Goal: Task Accomplishment & Management: Use online tool/utility

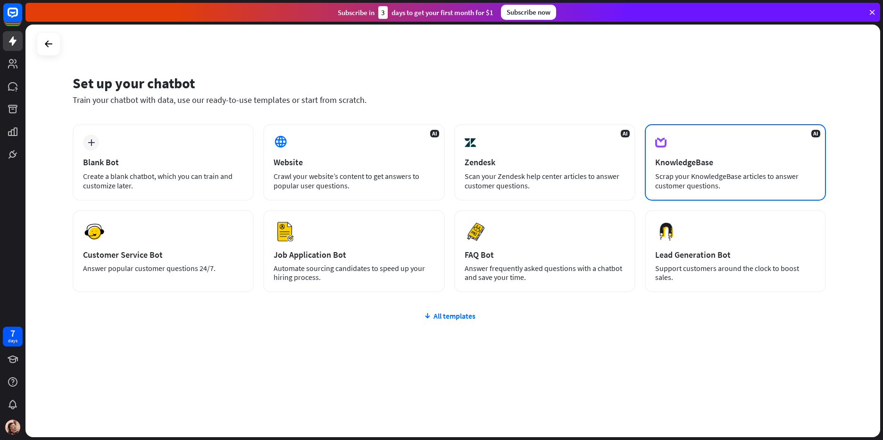
click at [756, 151] on div "AI KnowledgeBase Scrap your KnowledgeBase articles to answer customer questions." at bounding box center [735, 162] width 181 height 76
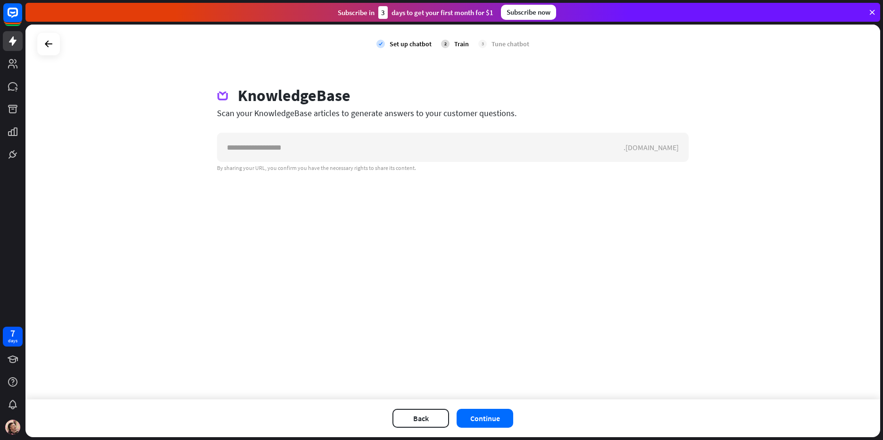
click at [486, 427] on div "Back Continue" at bounding box center [452, 418] width 855 height 38
click at [488, 422] on button "Continue" at bounding box center [485, 417] width 57 height 19
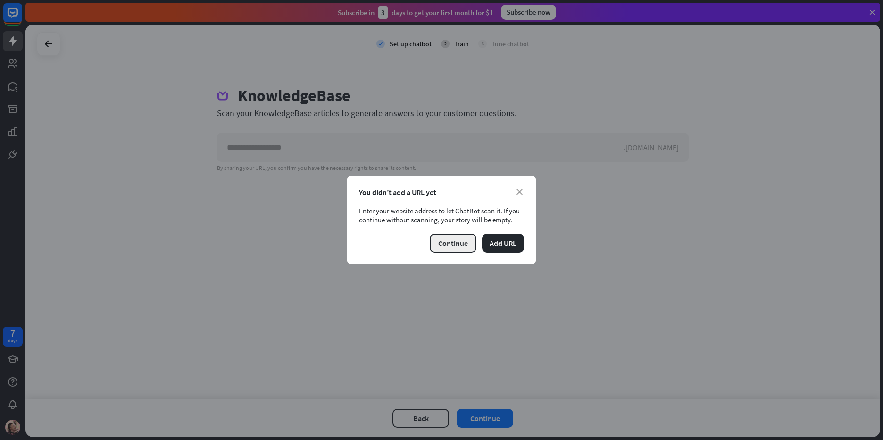
click at [462, 251] on button "Continue" at bounding box center [453, 242] width 47 height 19
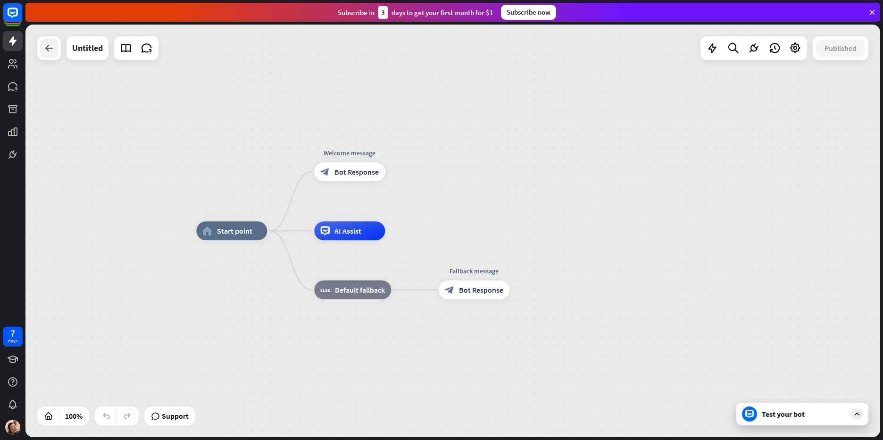
click at [51, 49] on icon at bounding box center [48, 47] width 11 height 11
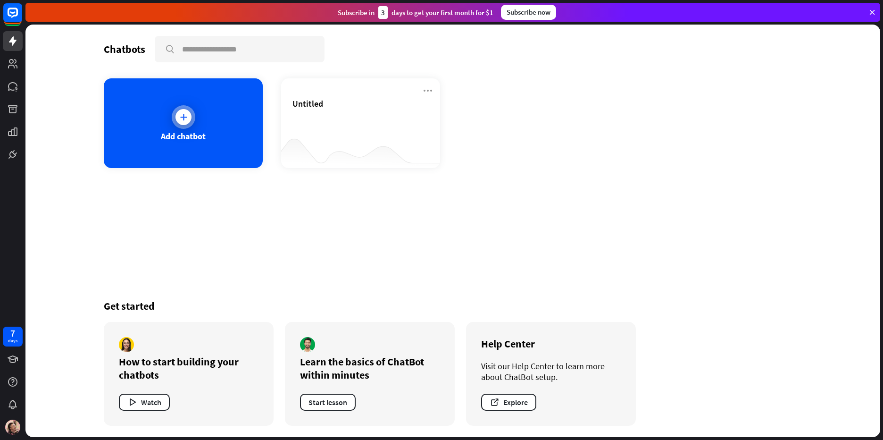
click at [194, 131] on div "Add chatbot" at bounding box center [183, 136] width 45 height 11
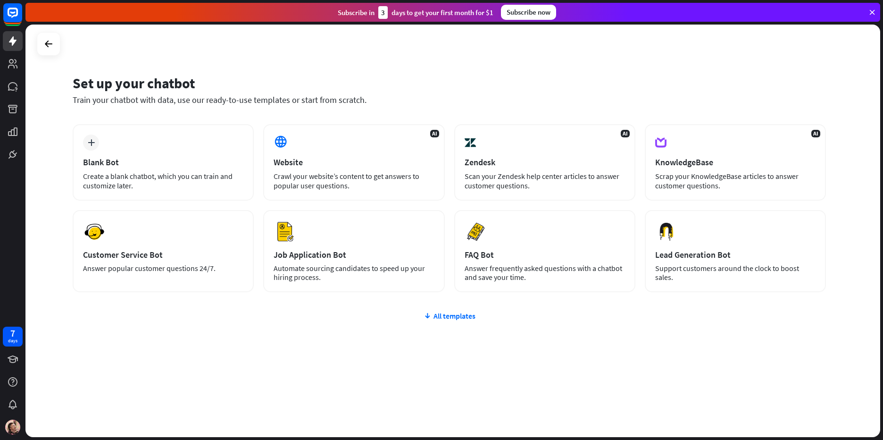
click at [433, 305] on div "plus Blank Bot Create a blank chatbot, which you can train and customize later.…" at bounding box center [449, 264] width 753 height 281
click at [437, 314] on div "All templates" at bounding box center [449, 315] width 753 height 9
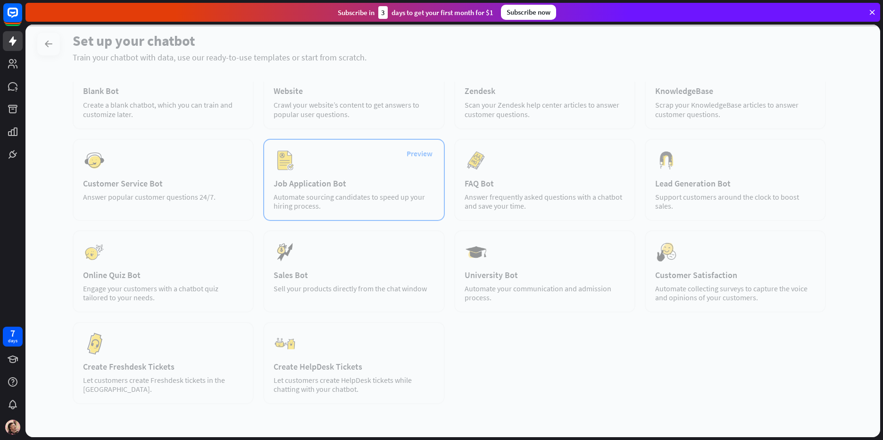
scroll to position [94, 0]
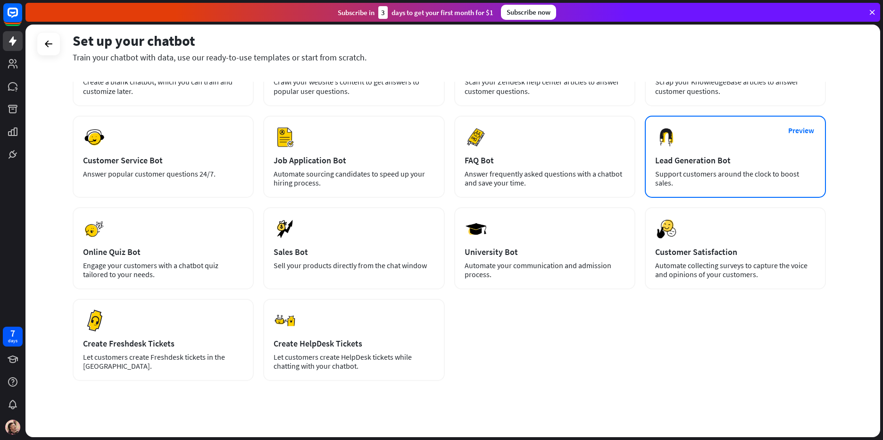
click at [693, 170] on div "Support customers around the clock to boost sales." at bounding box center [735, 178] width 160 height 18
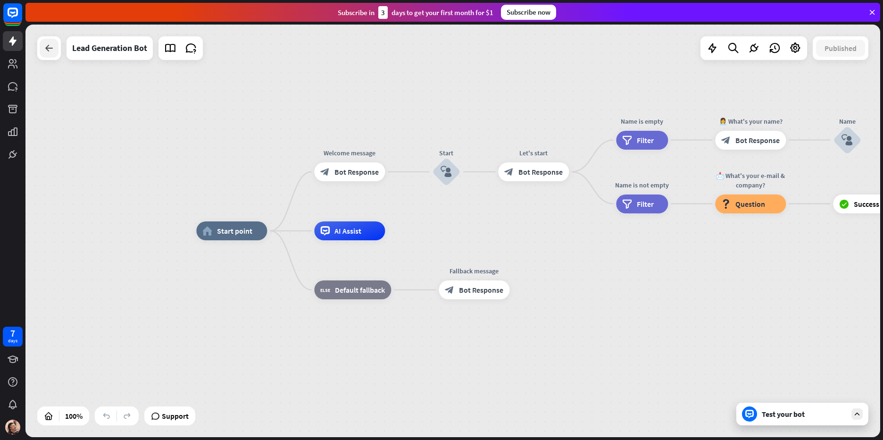
click at [45, 47] on icon at bounding box center [48, 47] width 11 height 11
